Goal: Task Accomplishment & Management: Complete application form

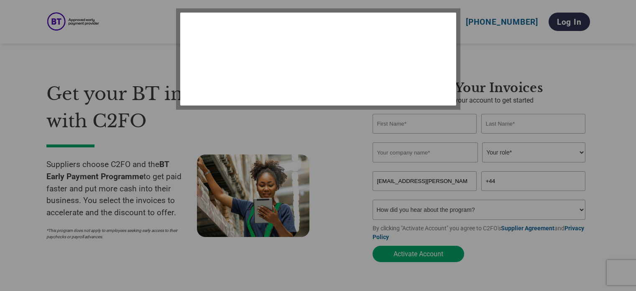
select select "en-[GEOGRAPHIC_DATA]"
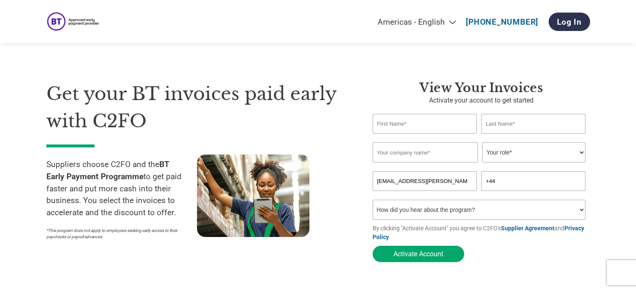
click at [394, 127] on input "text" at bounding box center [425, 124] width 105 height 20
type input "[PERSON_NAME]"
click at [500, 129] on input "text" at bounding box center [533, 124] width 105 height 20
type input "[PERSON_NAME]"
click at [398, 152] on input "text" at bounding box center [425, 152] width 105 height 20
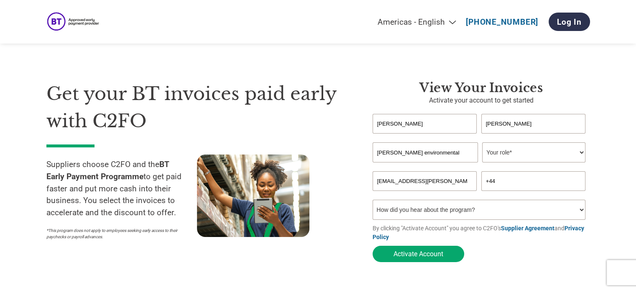
click at [400, 153] on input "[PERSON_NAME] environmental" at bounding box center [425, 152] width 105 height 20
click at [445, 151] on input "[PERSON_NAME] Environmental" at bounding box center [425, 152] width 105 height 20
type input "[PERSON_NAME] Environmental Consultants Ltd"
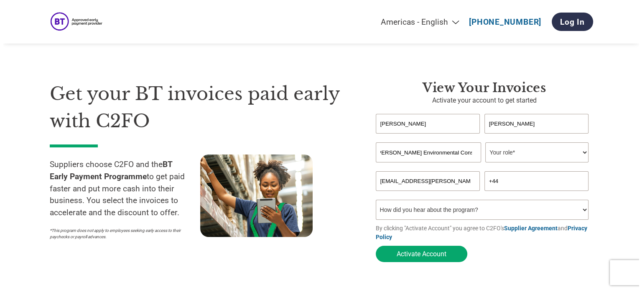
scroll to position [0, 0]
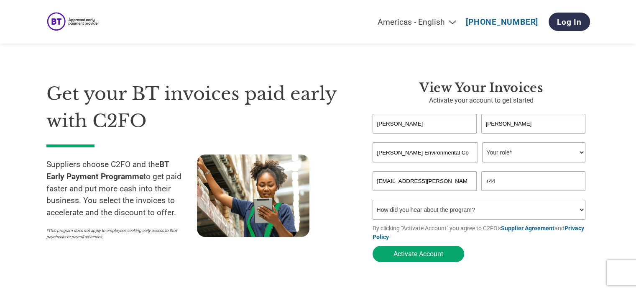
click at [581, 157] on select "Your role* CFO Controller Credit Manager Finance Director Treasurer CEO Preside…" at bounding box center [533, 152] width 103 height 20
click at [572, 153] on select "Your role* CFO Controller Credit Manager Finance Director Treasurer CEO Preside…" at bounding box center [533, 152] width 103 height 20
select select "CREDIT_MANAGER"
click at [482, 143] on select "Your role* CFO Controller Credit Manager Finance Director Treasurer CEO Preside…" at bounding box center [533, 152] width 103 height 20
click at [500, 181] on input "+44" at bounding box center [533, 181] width 105 height 20
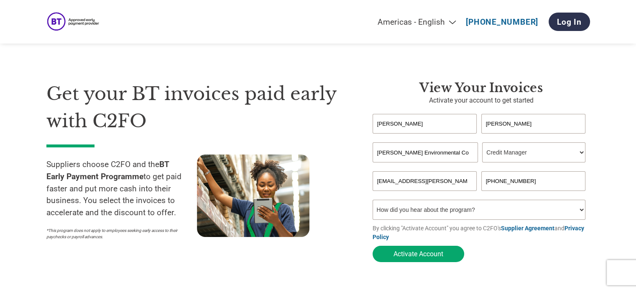
type input "[PHONE_NUMBER]"
click at [553, 208] on select "How did you hear about the program? Received a letter Email Social Media Online…" at bounding box center [479, 209] width 213 height 20
select select "Email"
click at [373, 201] on select "How did you hear about the program? Received a letter Email Social Media Online…" at bounding box center [479, 209] width 213 height 20
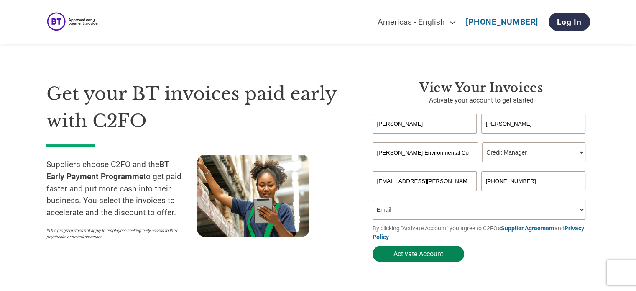
click at [394, 256] on button "Activate Account" at bounding box center [419, 253] width 92 height 16
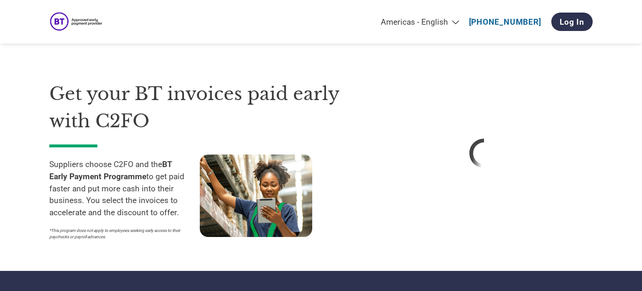
select select "en-[GEOGRAPHIC_DATA]"
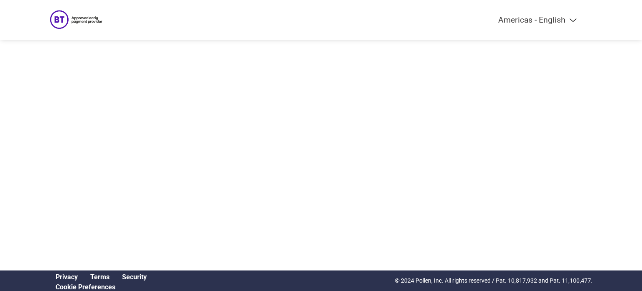
select select "en-[GEOGRAPHIC_DATA]"
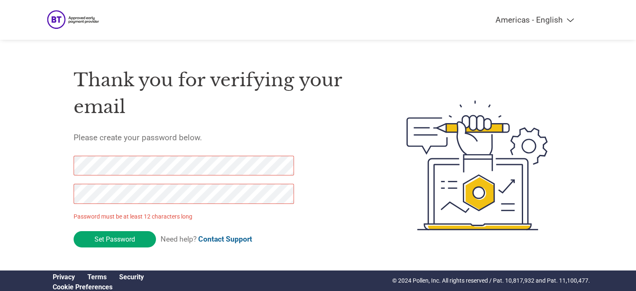
drag, startPoint x: 122, startPoint y: 241, endPoint x: 59, endPoint y: 190, distance: 81.5
click at [59, 190] on div "Thank you for verifying your email Please create your password below. Password …" at bounding box center [318, 165] width 544 height 222
click at [114, 239] on input "Set Password" at bounding box center [115, 239] width 82 height 16
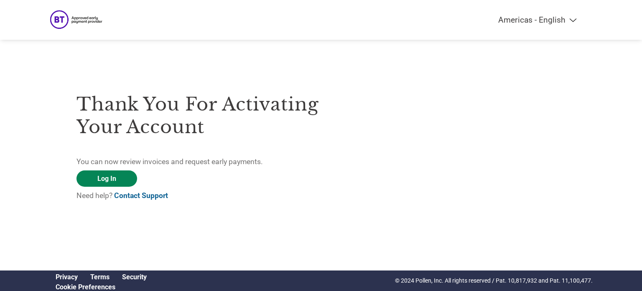
click at [105, 175] on link "Log In" at bounding box center [107, 178] width 61 height 16
